Goal: Information Seeking & Learning: Understand process/instructions

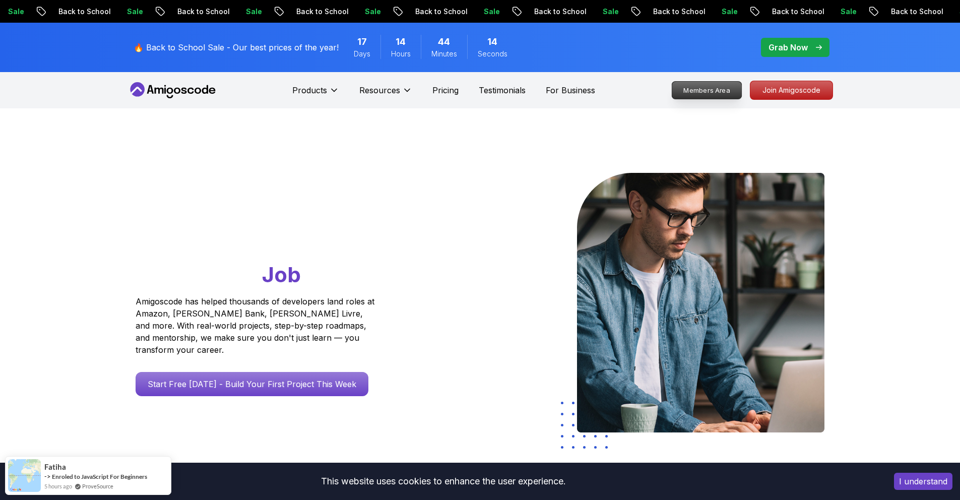
click at [695, 99] on link "Members Area" at bounding box center [706, 90] width 71 height 18
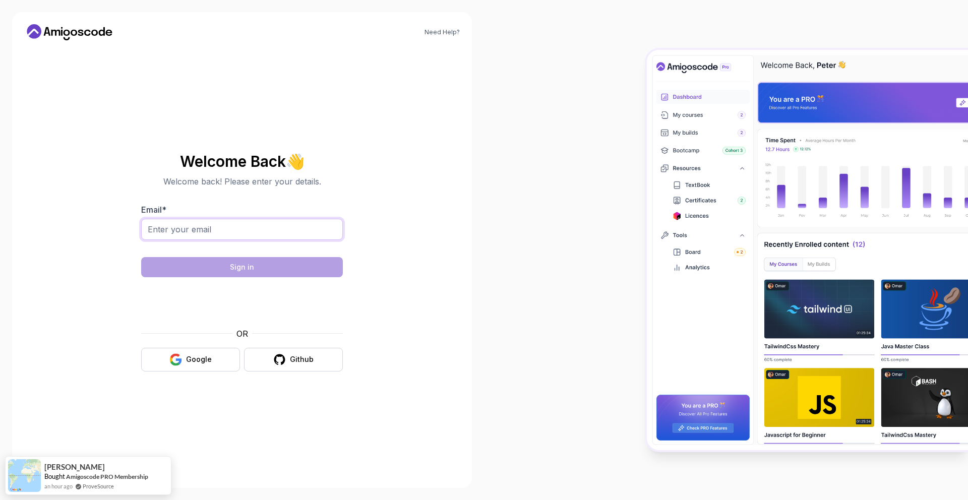
click at [195, 227] on input "Email *" at bounding box center [242, 229] width 202 height 21
click at [210, 359] on div "Google" at bounding box center [199, 359] width 26 height 10
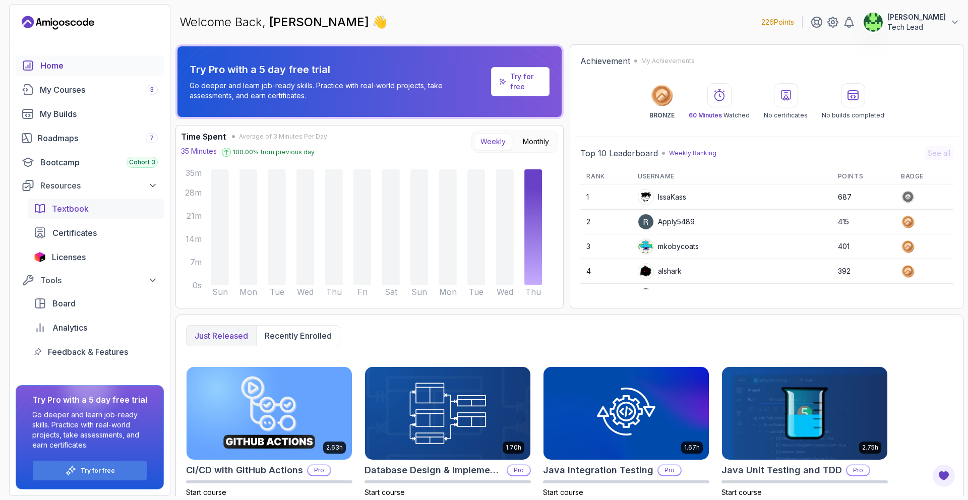
click at [79, 202] on link "Textbook" at bounding box center [96, 209] width 136 height 20
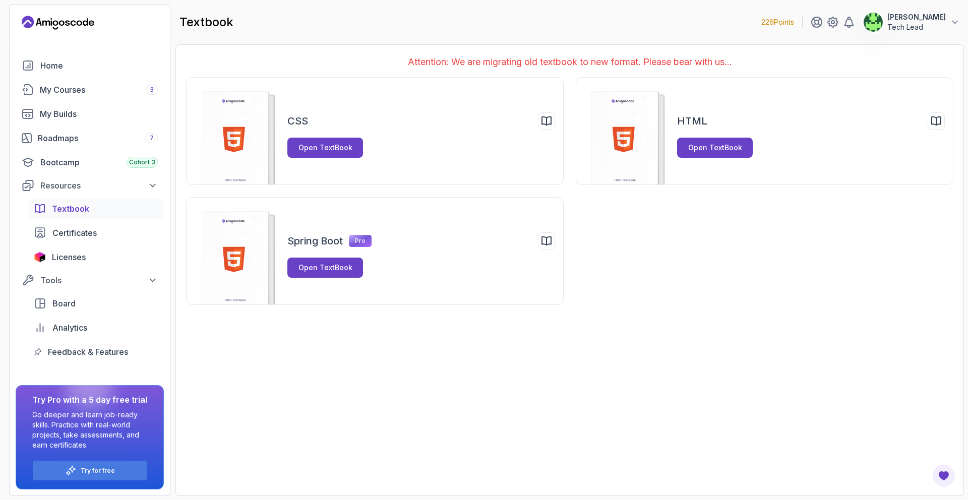
click at [46, 21] on icon "Landing page" at bounding box center [46, 22] width 8 height 5
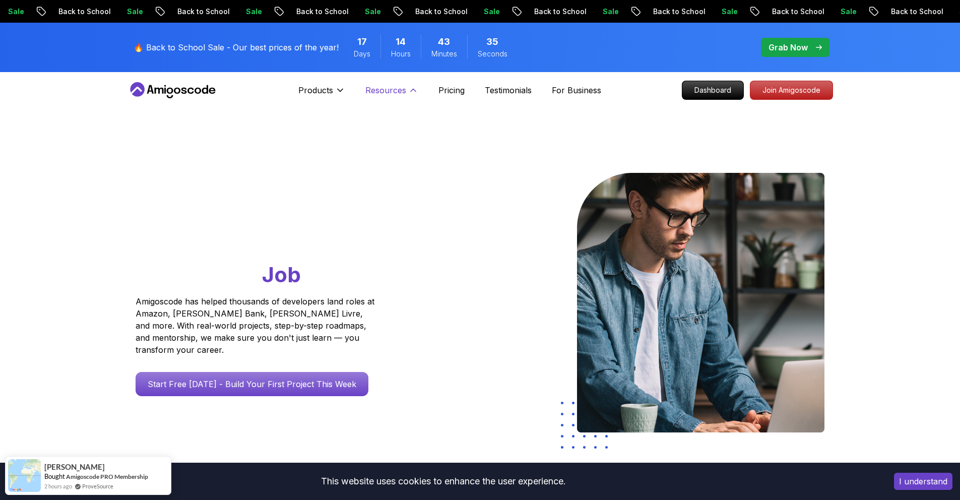
click at [383, 93] on p "Resources" at bounding box center [385, 90] width 41 height 12
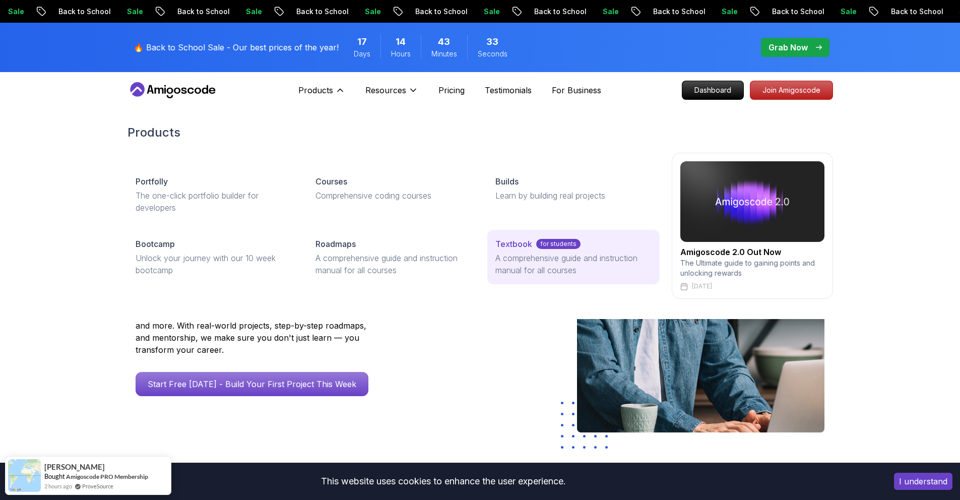
click at [518, 258] on p "A comprehensive guide and instruction manual for all courses" at bounding box center [573, 264] width 156 height 24
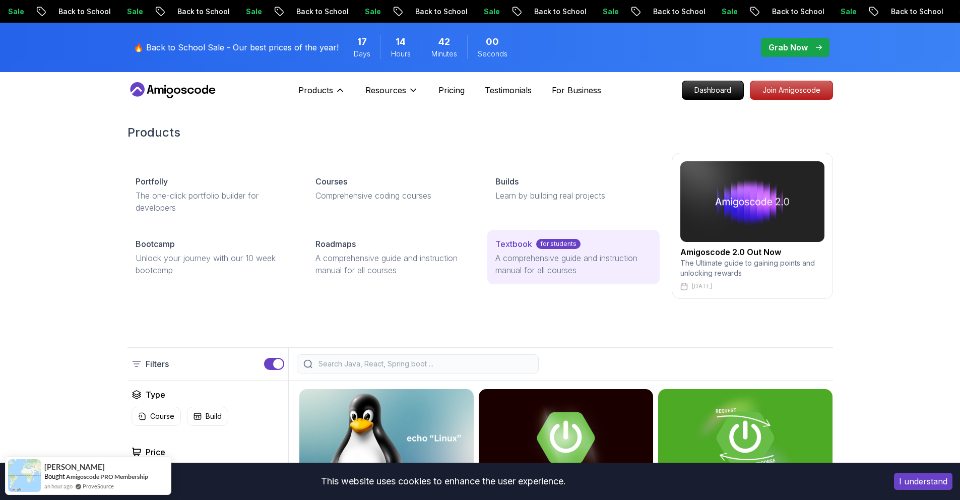
click at [516, 243] on p "Textbook" at bounding box center [513, 244] width 37 height 12
